Goal: Task Accomplishment & Management: Complete application form

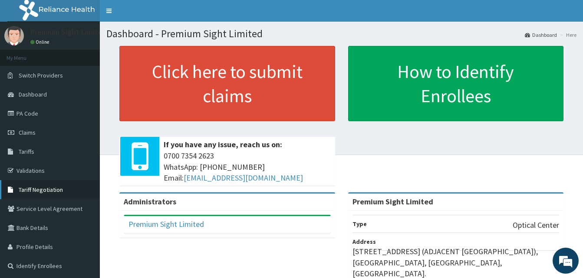
click at [55, 186] on span "Tariff Negotiation" at bounding box center [41, 190] width 44 height 8
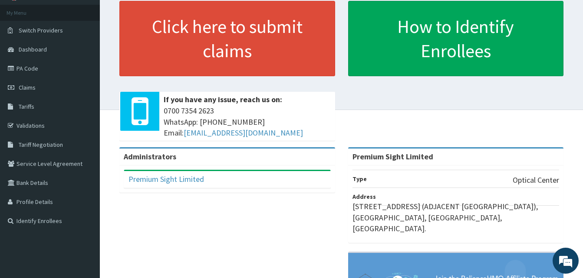
scroll to position [138, 0]
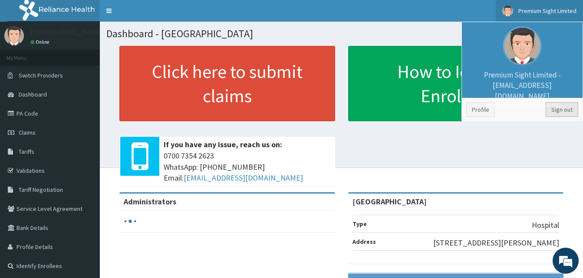
click at [556, 109] on link "Sign out" at bounding box center [561, 109] width 33 height 15
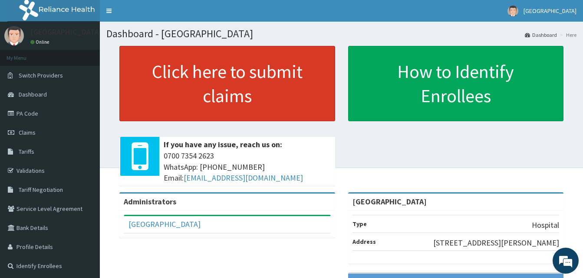
click at [194, 85] on link "Click here to submit claims" at bounding box center [227, 83] width 216 height 75
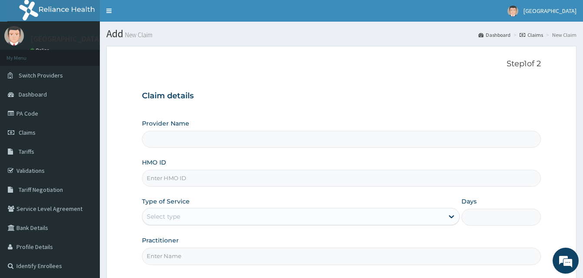
click at [409, 123] on div "Provider Name" at bounding box center [341, 133] width 399 height 29
type input "[GEOGRAPHIC_DATA]"
click at [183, 176] on input "HMO ID" at bounding box center [341, 178] width 399 height 17
type input "cip/"
click at [42, 167] on link "Validations" at bounding box center [50, 170] width 100 height 19
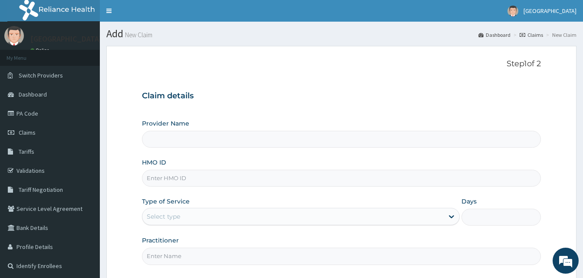
type input "[GEOGRAPHIC_DATA]"
click at [184, 177] on input "HMO ID" at bounding box center [341, 178] width 399 height 17
type input "cip/10119/a"
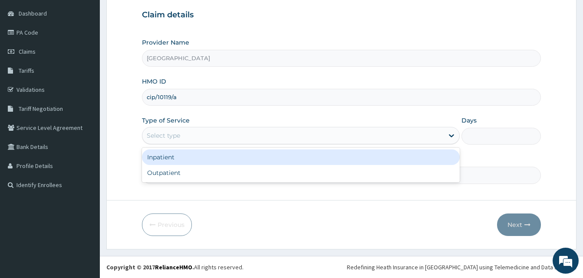
click at [170, 135] on div "Select type" at bounding box center [163, 135] width 33 height 9
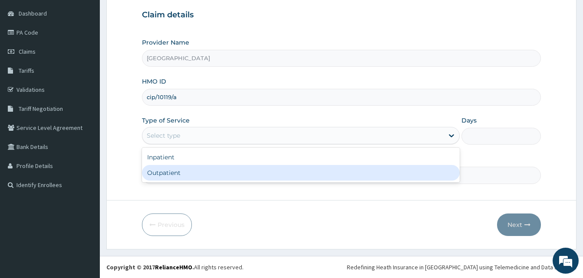
click at [163, 169] on div "Outpatient" at bounding box center [300, 173] width 317 height 16
type input "1"
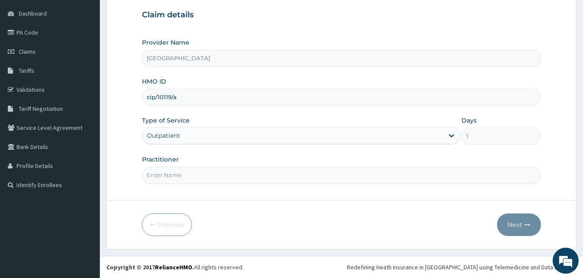
click at [183, 173] on input "Practitioner" at bounding box center [341, 175] width 399 height 17
type input "[PERSON_NAME]"
click at [511, 225] on button "Next" at bounding box center [519, 225] width 44 height 23
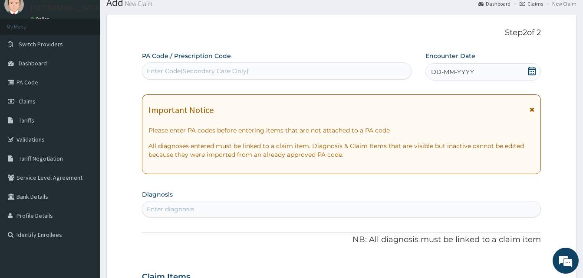
scroll to position [0, 0]
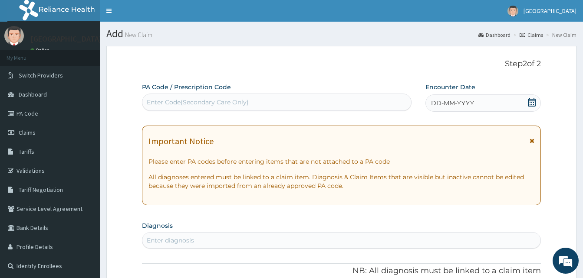
click at [448, 98] on div "DD-MM-YYYY" at bounding box center [482, 103] width 115 height 17
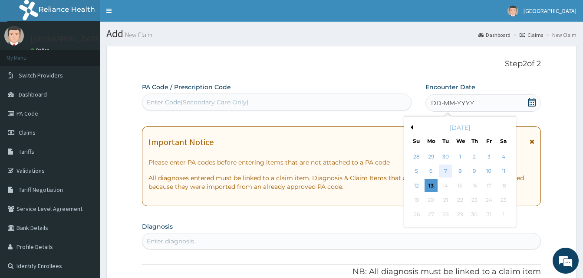
click at [446, 172] on div "7" at bounding box center [445, 171] width 13 height 13
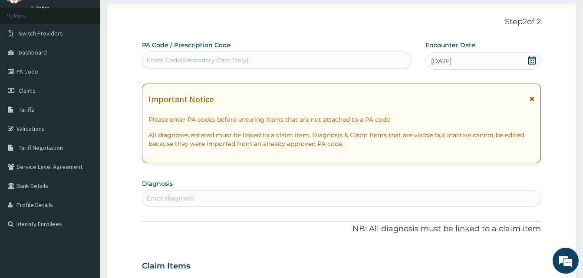
scroll to position [87, 0]
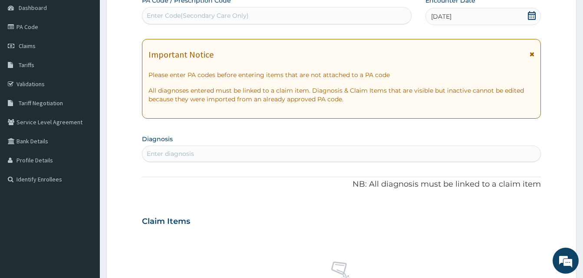
click at [203, 151] on div "Enter diagnosis" at bounding box center [341, 154] width 398 height 14
type input "acute upper"
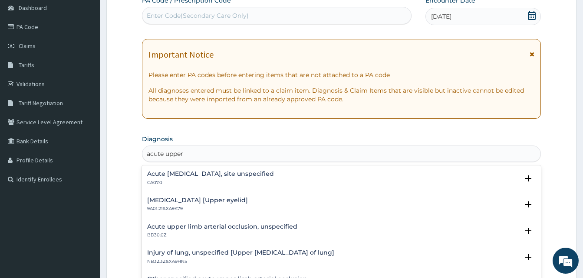
click at [218, 182] on p "CA07.0" at bounding box center [210, 183] width 127 height 6
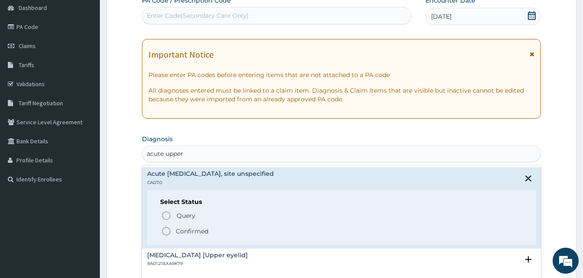
click at [185, 230] on p "Confirmed" at bounding box center [192, 231] width 33 height 9
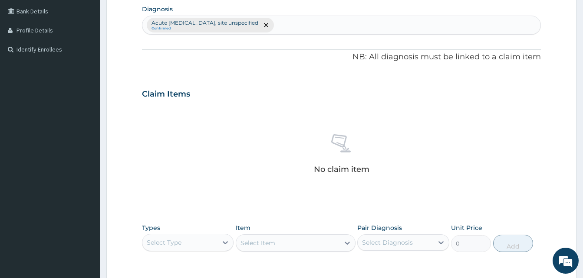
scroll to position [347, 0]
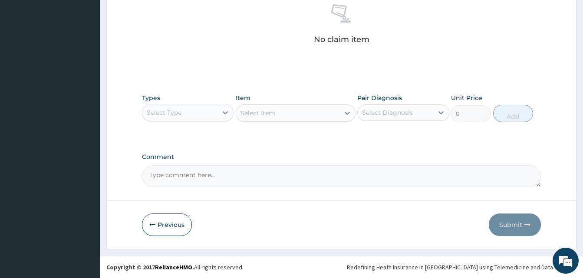
click at [181, 113] on div "Select Type" at bounding box center [164, 112] width 35 height 9
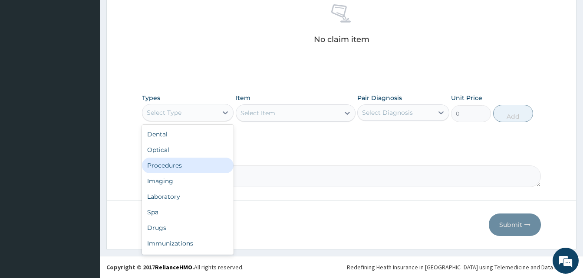
click at [167, 164] on div "Procedures" at bounding box center [188, 166] width 92 height 16
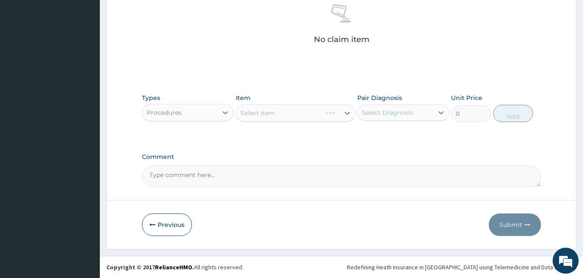
click at [262, 115] on div "Select Item" at bounding box center [296, 113] width 120 height 17
click at [262, 115] on div "Select Item" at bounding box center [257, 113] width 35 height 9
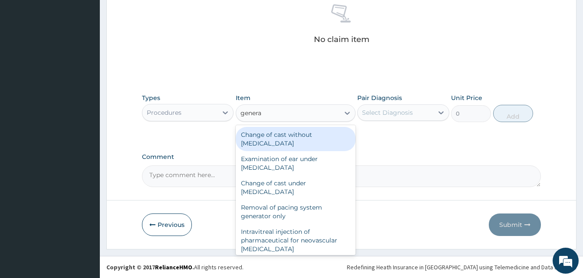
type input "general"
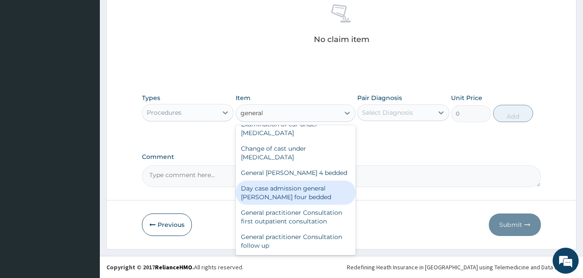
scroll to position [43, 0]
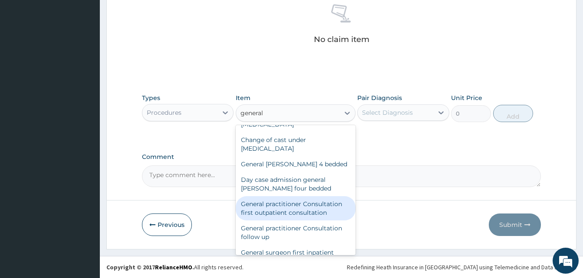
click at [277, 203] on div "General practitioner Consultation first outpatient consultation" at bounding box center [296, 208] width 120 height 24
type input "3000"
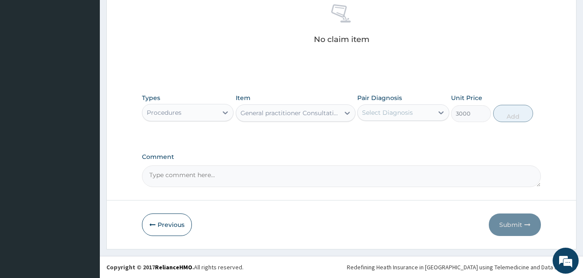
click at [387, 115] on div "Select Diagnosis" at bounding box center [387, 112] width 51 height 9
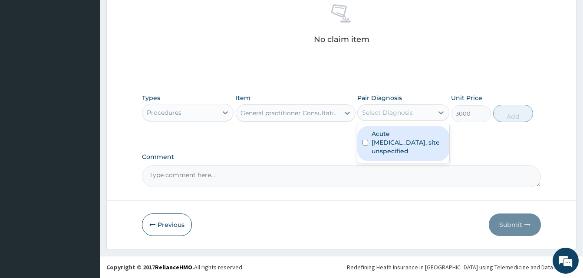
click at [380, 134] on label "Acute upper respiratory infection, site unspecified" at bounding box center [407, 143] width 72 height 26
checkbox input "true"
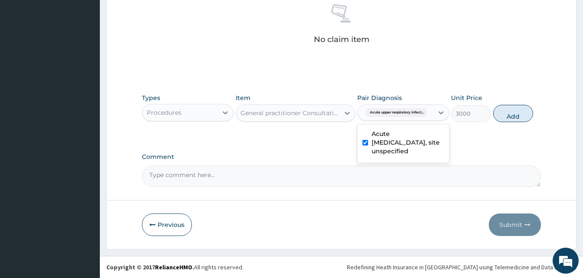
click at [512, 118] on button "Add" at bounding box center [513, 113] width 40 height 17
type input "0"
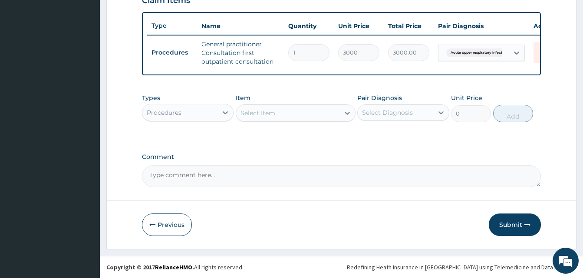
scroll to position [317, 0]
click at [183, 110] on div "Procedures" at bounding box center [179, 113] width 75 height 14
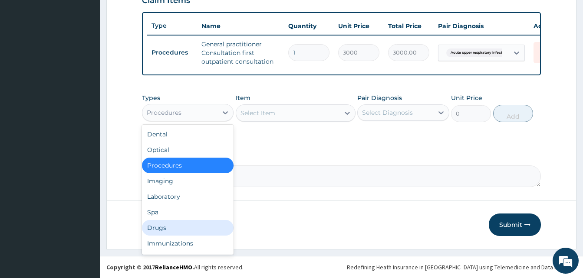
click at [160, 223] on div "Drugs" at bounding box center [188, 228] width 92 height 16
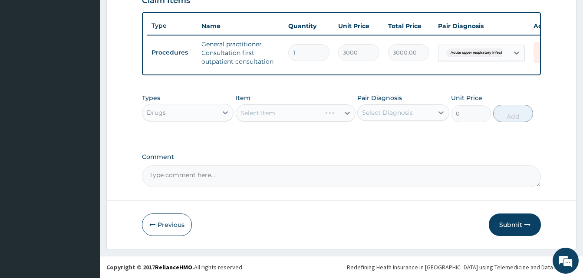
click at [258, 118] on div "Select Item" at bounding box center [296, 113] width 120 height 17
click at [260, 118] on div "Select Item" at bounding box center [287, 113] width 103 height 14
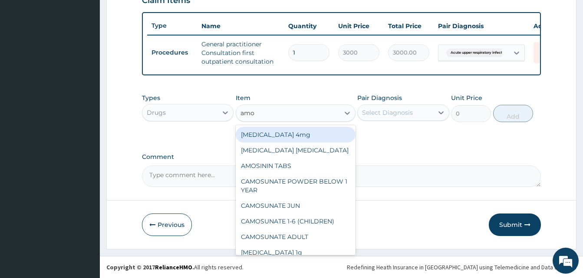
type input "amox"
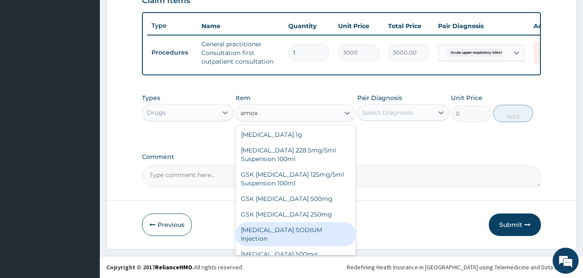
scroll to position [16, 0]
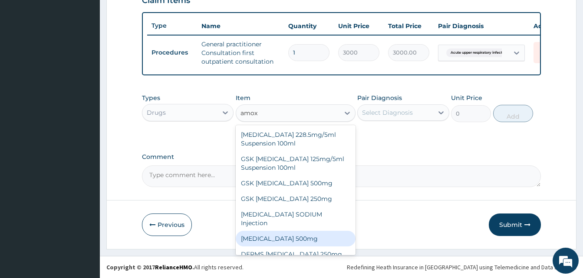
click at [269, 231] on div "AMOXICILLIN 500mg" at bounding box center [296, 239] width 120 height 16
type input "64.5"
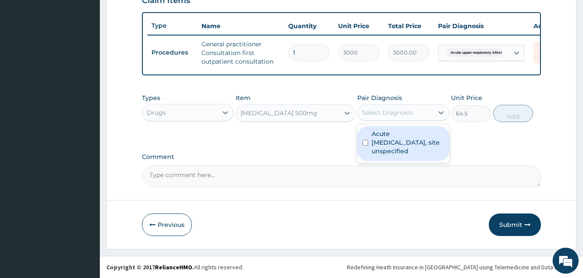
click at [373, 113] on div "Select Diagnosis" at bounding box center [387, 112] width 51 height 9
click at [381, 149] on label "Acute upper respiratory infection, site unspecified" at bounding box center [407, 143] width 72 height 26
checkbox input "true"
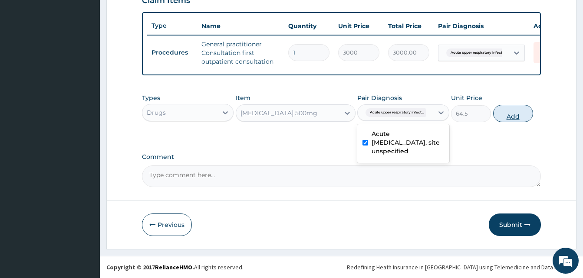
click at [504, 115] on button "Add" at bounding box center [513, 113] width 40 height 17
type input "0"
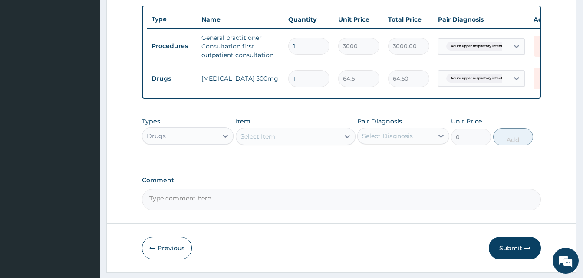
click at [304, 81] on input "1" at bounding box center [308, 78] width 41 height 17
type input "15"
type input "967.50"
type input "15"
click at [255, 141] on div "Select Item" at bounding box center [257, 136] width 35 height 9
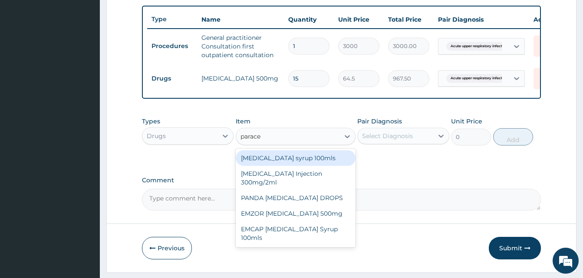
type input "paracet"
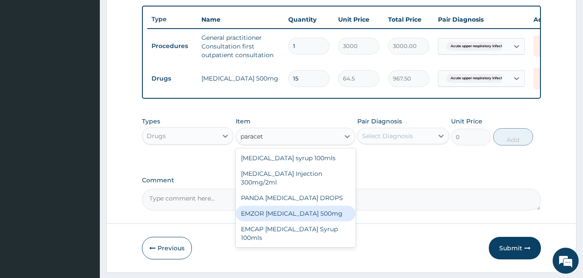
click at [276, 216] on div "EMZOR PARACETAMOL 500mg" at bounding box center [296, 214] width 120 height 16
type input "21.5"
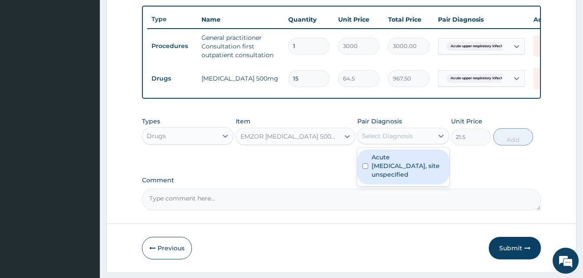
click at [383, 141] on div "Select Diagnosis" at bounding box center [387, 136] width 51 height 9
click at [376, 164] on label "Acute upper respiratory infection, site unspecified" at bounding box center [407, 166] width 72 height 26
checkbox input "true"
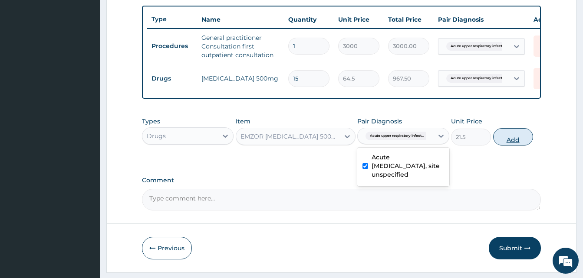
click at [504, 146] on button "Add" at bounding box center [513, 136] width 40 height 17
type input "0"
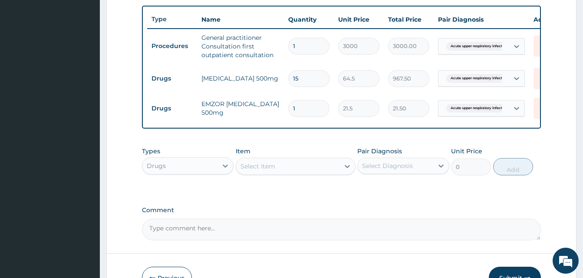
type input "18"
type input "387.00"
type input "18"
click at [204, 89] on tr "Drugs AMOXICILLIN 500mg 15 64.5 967.50 Acute upper respiratory infect... Delete" at bounding box center [359, 79] width 425 height 30
click at [257, 120] on td "EMZOR PARACETAMOL 500mg" at bounding box center [240, 108] width 87 height 26
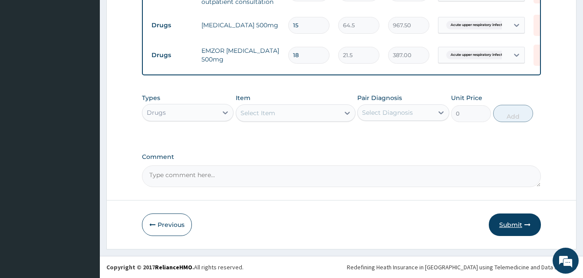
click at [506, 222] on button "Submit" at bounding box center [514, 225] width 52 height 23
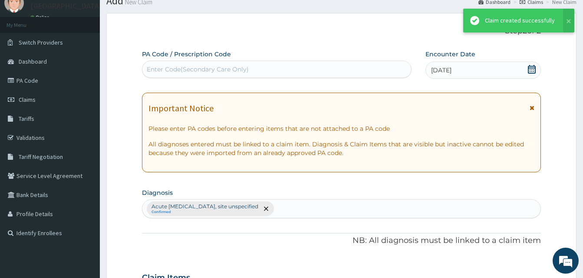
scroll to position [377, 0]
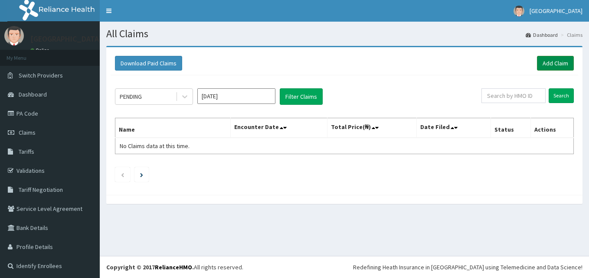
click at [540, 66] on link "Add Claim" at bounding box center [555, 63] width 37 height 15
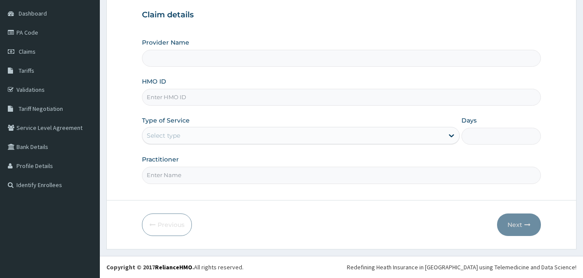
scroll to position [81, 0]
click at [171, 98] on input "HMO ID" at bounding box center [341, 97] width 399 height 17
type input "[GEOGRAPHIC_DATA]"
type input "SBG/10731/A"
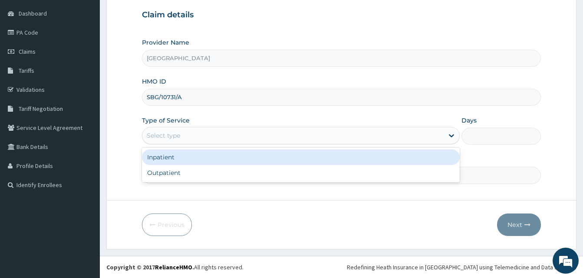
click at [193, 142] on div "Select type" at bounding box center [292, 136] width 301 height 14
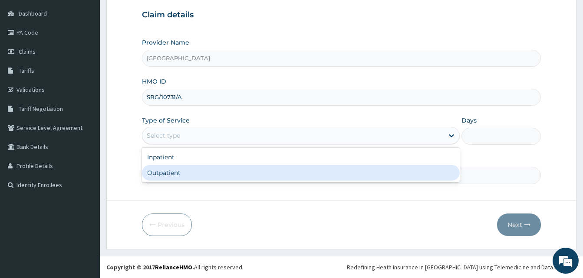
click at [173, 171] on div "Outpatient" at bounding box center [300, 173] width 317 height 16
type input "1"
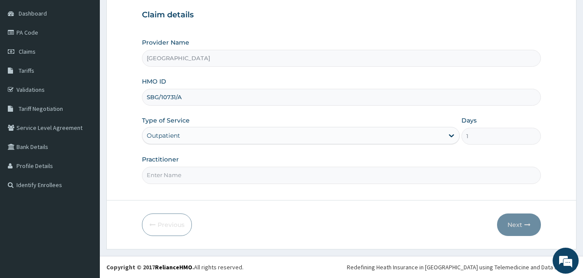
click at [190, 174] on input "Practitioner" at bounding box center [341, 175] width 399 height 17
type input "[PERSON_NAME]"
click at [511, 228] on button "Next" at bounding box center [519, 225] width 44 height 23
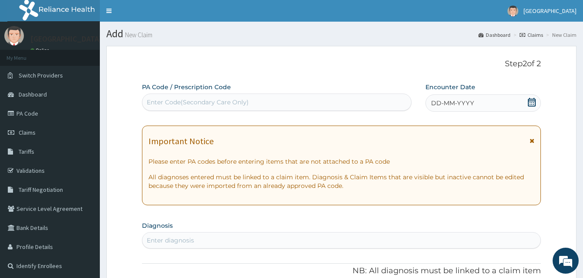
click at [473, 100] on span "DD-MM-YYYY" at bounding box center [452, 103] width 43 height 9
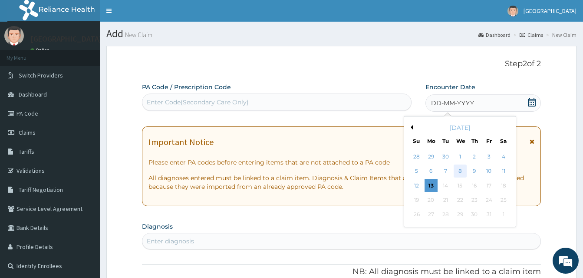
click at [459, 174] on div "8" at bounding box center [459, 171] width 13 height 13
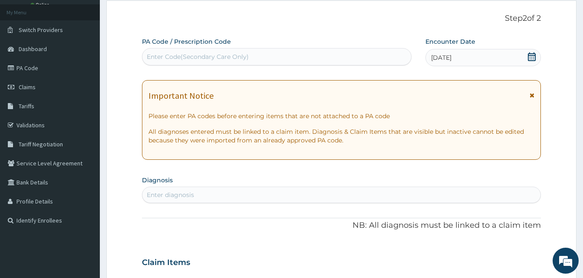
scroll to position [87, 0]
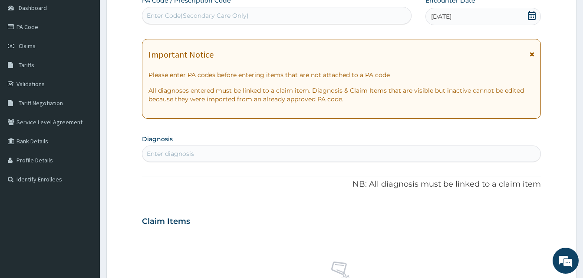
click at [223, 157] on div "Enter diagnosis" at bounding box center [341, 154] width 398 height 14
type input "falcipa"
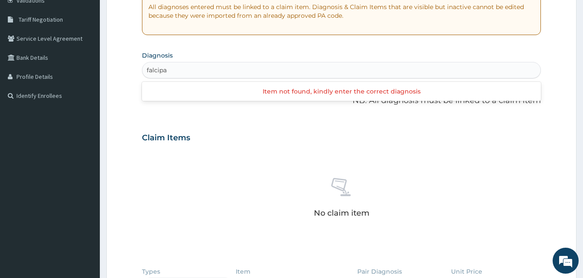
scroll to position [173, 0]
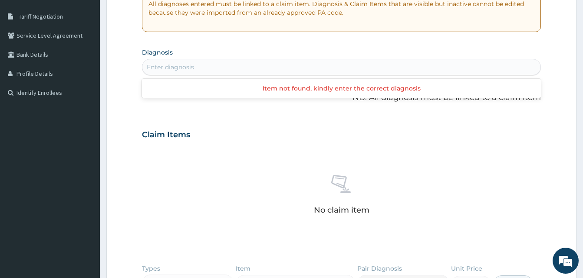
click at [181, 68] on div "Enter diagnosis" at bounding box center [341, 67] width 398 height 14
click at [177, 68] on div "Enter diagnosis" at bounding box center [170, 67] width 47 height 9
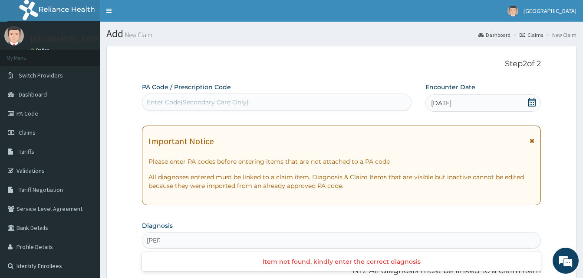
scroll to position [130, 0]
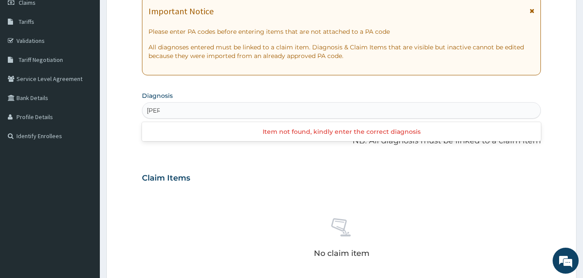
click at [148, 109] on input "falci" at bounding box center [153, 110] width 13 height 9
type input "falci"
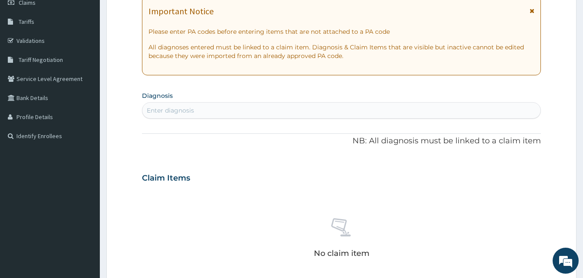
click at [196, 109] on div "Enter diagnosis" at bounding box center [341, 111] width 398 height 14
type input "f"
type input "m"
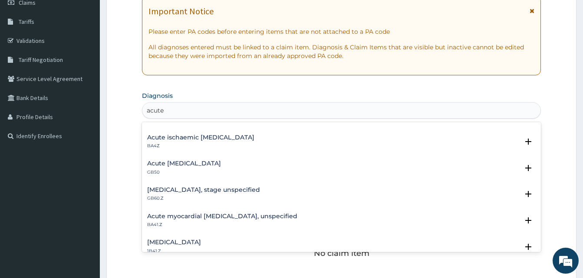
scroll to position [87, 0]
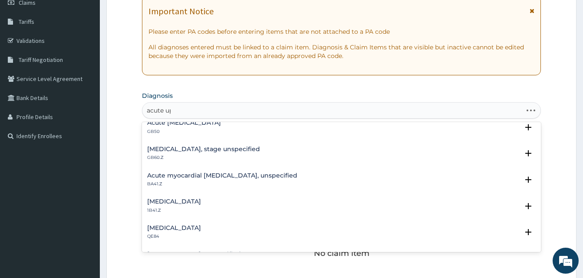
type input "acute upp"
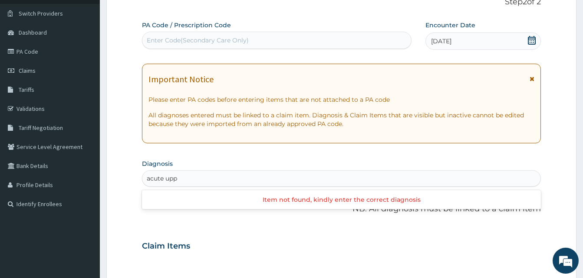
scroll to position [0, 0]
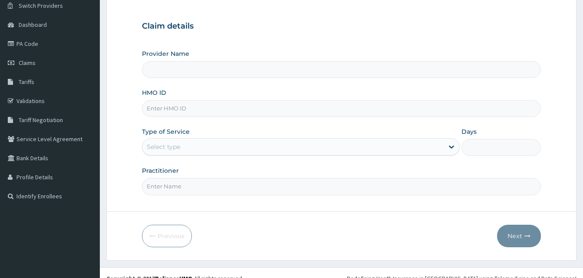
type input "[GEOGRAPHIC_DATA]"
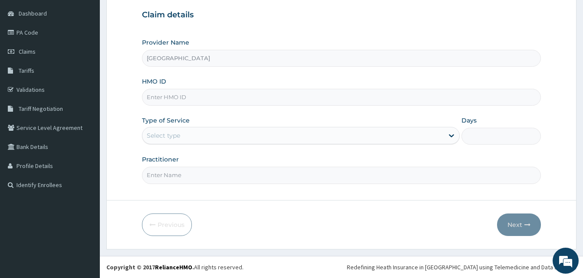
click at [192, 97] on input "HMO ID" at bounding box center [341, 97] width 399 height 17
type input "SBG/10731/A"
click at [197, 137] on div "Select type" at bounding box center [292, 136] width 301 height 14
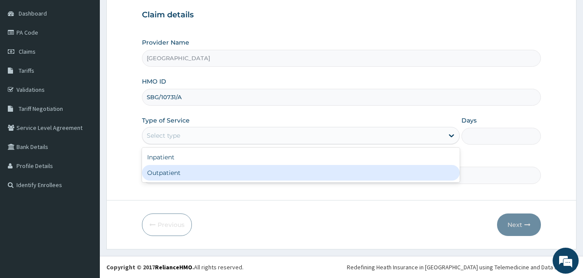
click at [169, 171] on div "Outpatient" at bounding box center [300, 173] width 317 height 16
type input "1"
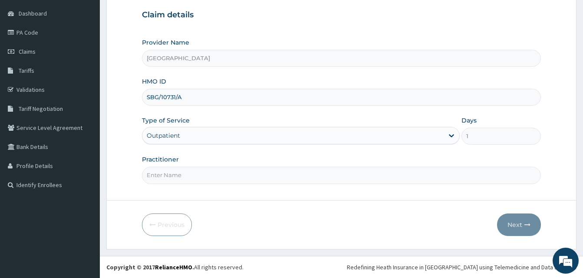
click at [167, 177] on input "Practitioner" at bounding box center [341, 175] width 399 height 17
type input "[PERSON_NAME]"
click at [509, 226] on button "Next" at bounding box center [519, 225] width 44 height 23
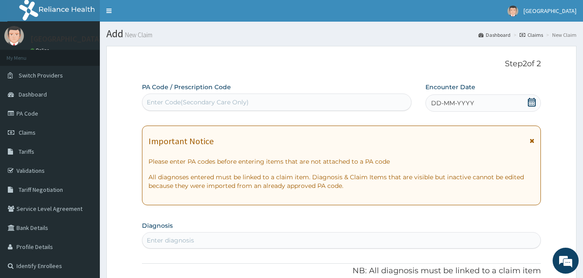
click at [213, 105] on div "Enter Code(Secondary Care Only)" at bounding box center [198, 102] width 102 height 9
type input "F"
click at [455, 105] on span "DD-MM-YYYY" at bounding box center [452, 103] width 43 height 9
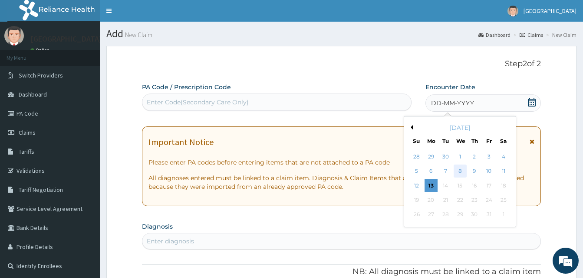
click at [460, 172] on div "8" at bounding box center [459, 171] width 13 height 13
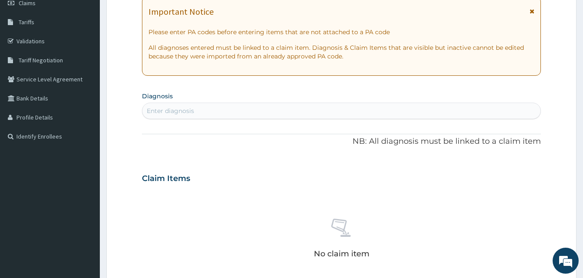
scroll to position [130, 0]
click at [187, 114] on div "Enter diagnosis" at bounding box center [170, 110] width 47 height 9
type input "FALCIP"
